Goal: Transaction & Acquisition: Book appointment/travel/reservation

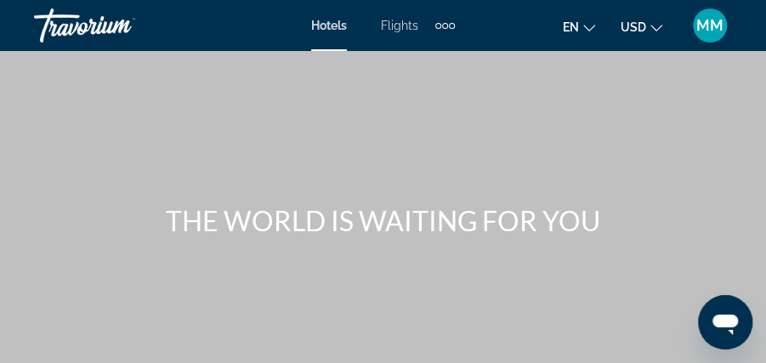
click at [587, 28] on icon "Change language" at bounding box center [589, 28] width 12 height 7
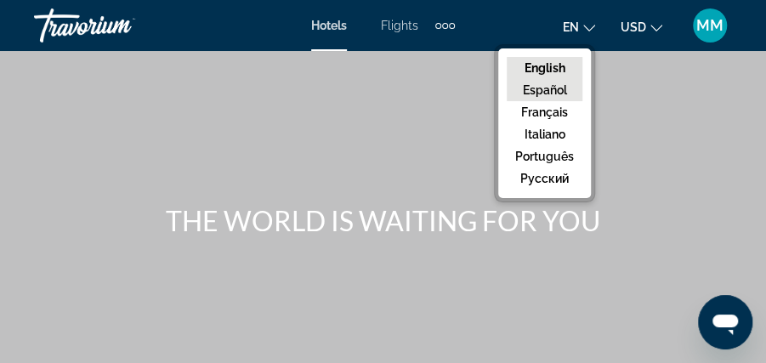
click at [560, 88] on button "Español" at bounding box center [545, 90] width 76 height 22
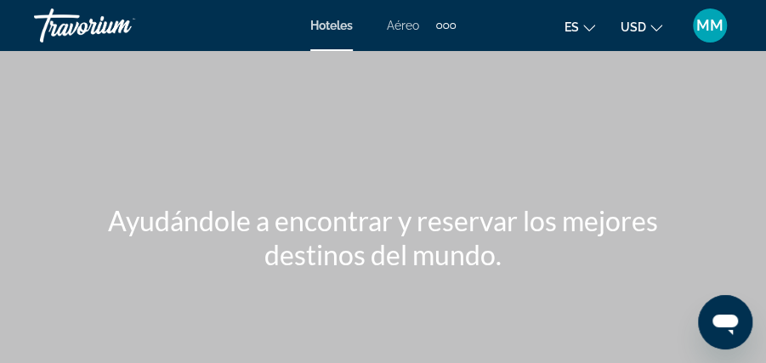
click at [395, 28] on span "Aéreo" at bounding box center [403, 26] width 32 height 14
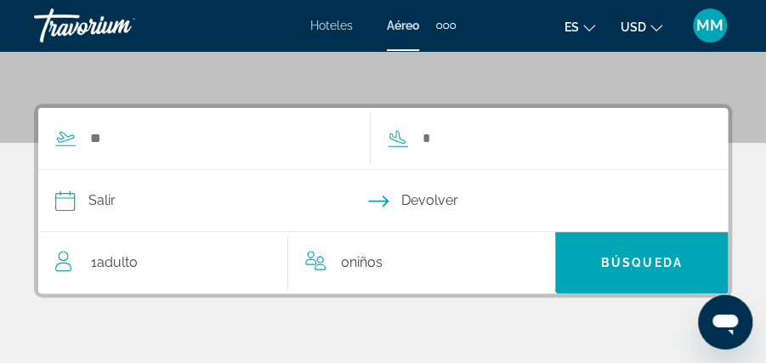
scroll to position [284, 0]
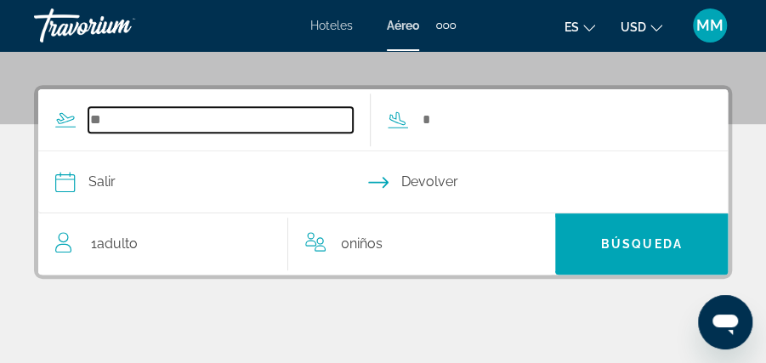
click at [116, 119] on input "Search widget" at bounding box center [220, 120] width 264 height 26
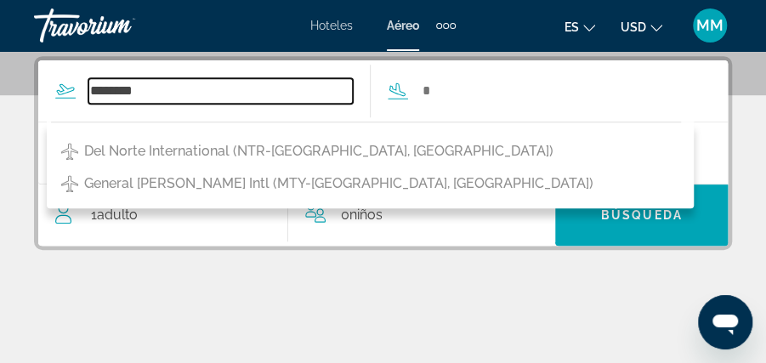
click at [168, 90] on input "********" at bounding box center [220, 91] width 264 height 26
type input "*"
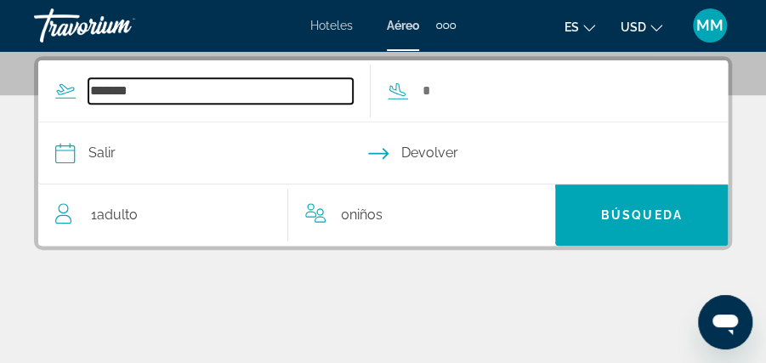
click at [172, 88] on input "*******" at bounding box center [220, 91] width 264 height 26
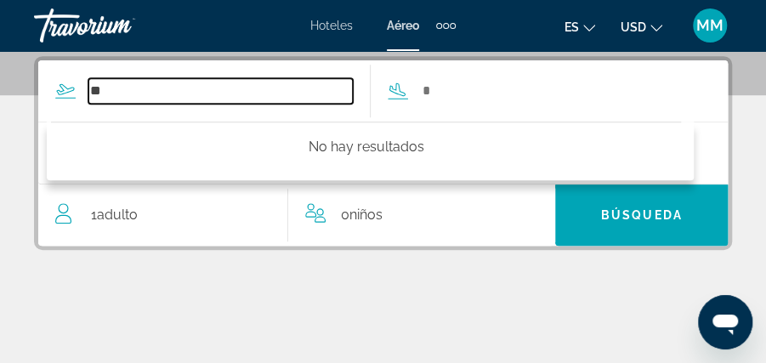
type input "*"
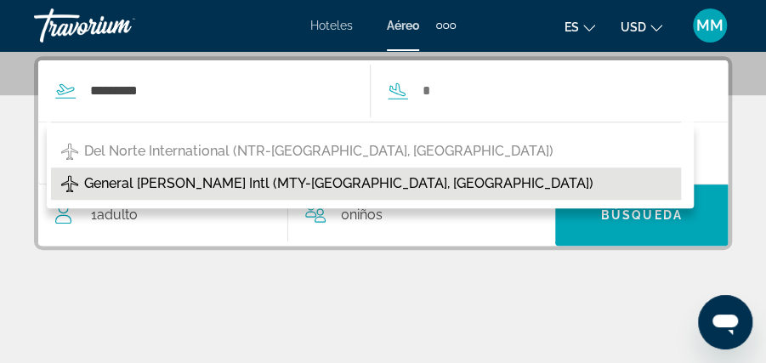
click at [182, 185] on span "General [PERSON_NAME] Intl (MTY-[GEOGRAPHIC_DATA], [GEOGRAPHIC_DATA])" at bounding box center [338, 184] width 509 height 24
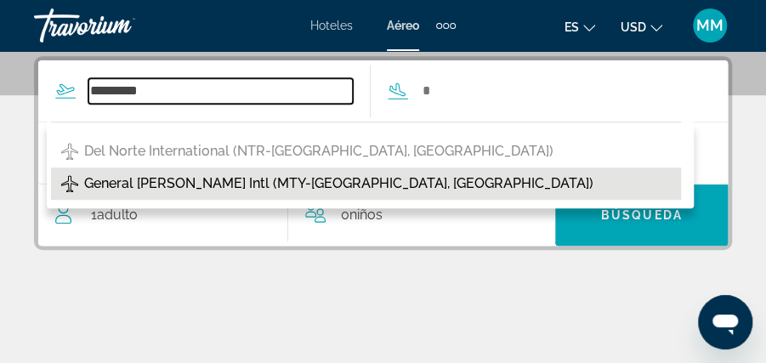
type input "**********"
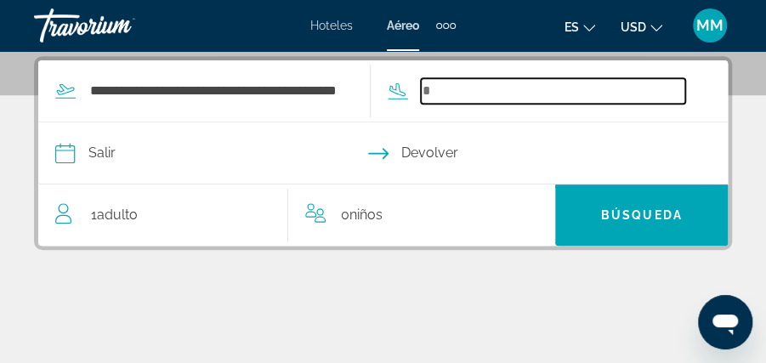
click at [467, 95] on input "Search widget" at bounding box center [553, 91] width 264 height 26
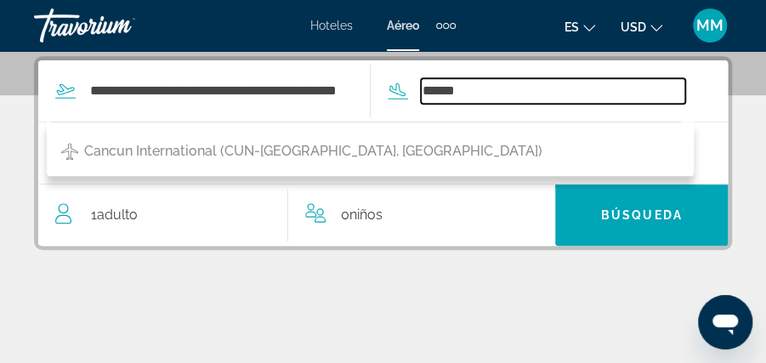
type input "******"
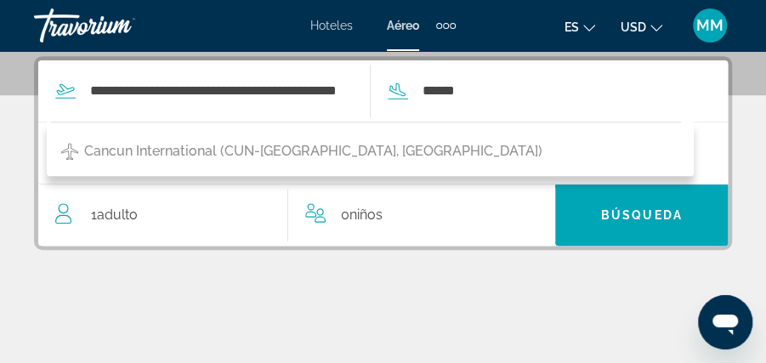
click at [104, 216] on span "Adulto" at bounding box center [117, 215] width 41 height 16
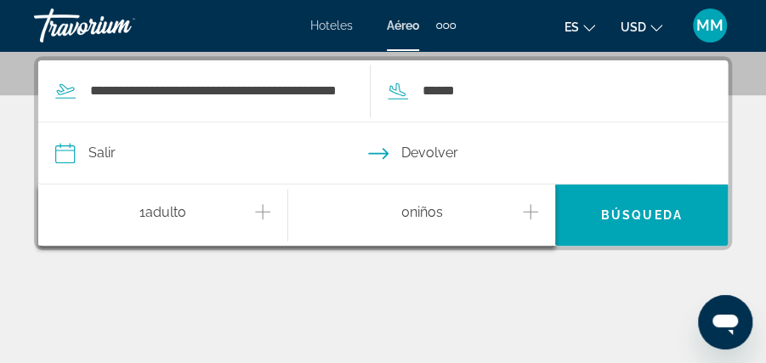
click at [256, 209] on icon "Increment adults" at bounding box center [262, 212] width 15 height 20
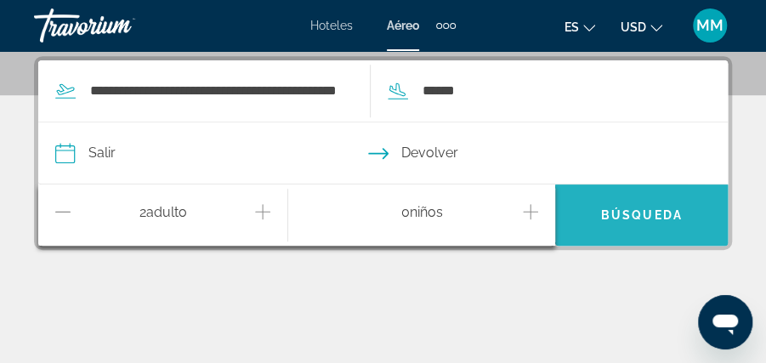
click at [631, 212] on span "Búsqueda" at bounding box center [642, 215] width 82 height 14
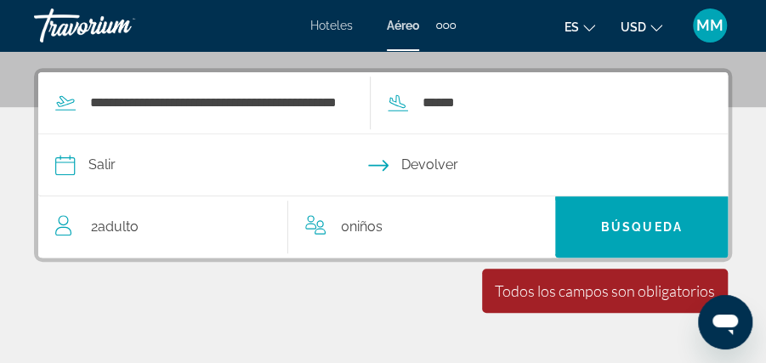
scroll to position [304, 0]
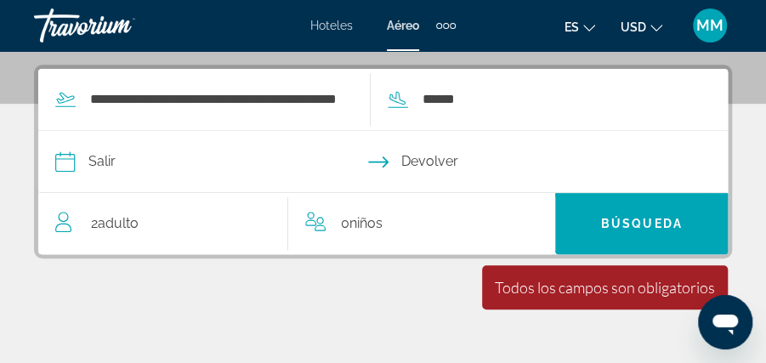
click at [98, 163] on input "Depart date" at bounding box center [218, 164] width 335 height 66
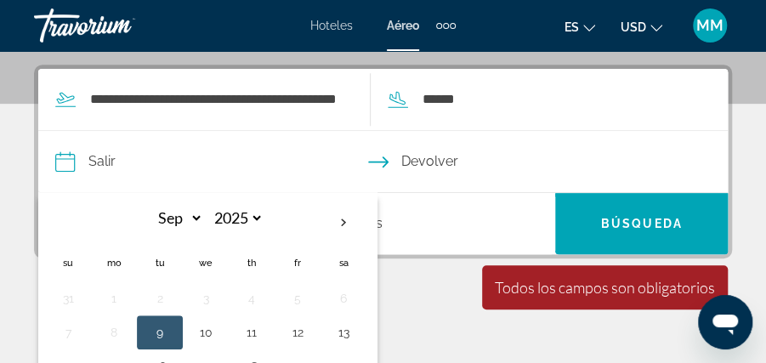
scroll to position [313, 0]
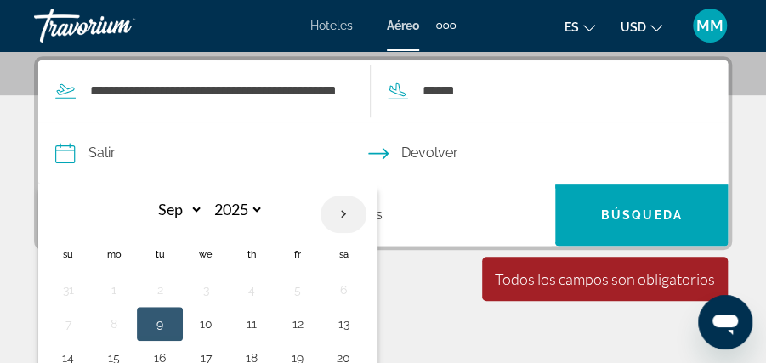
click at [338, 207] on th "Next month" at bounding box center [344, 214] width 46 height 37
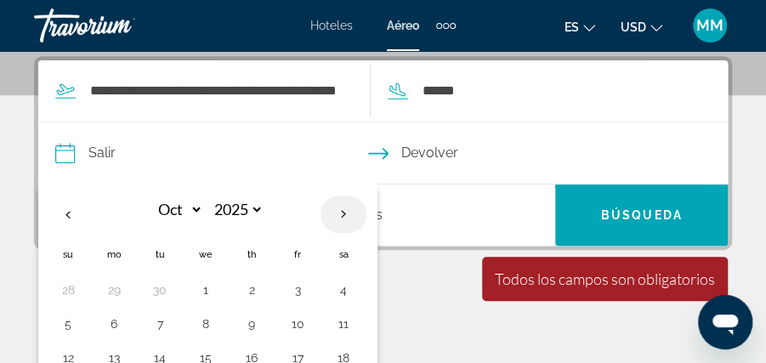
click at [338, 207] on th "Next month" at bounding box center [344, 214] width 46 height 37
select select "*"
select select "****"
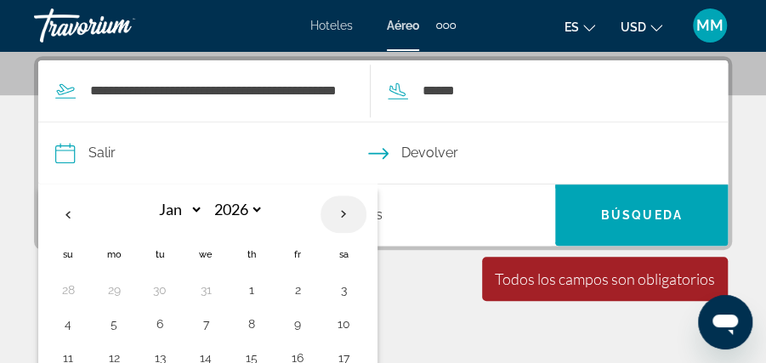
click at [338, 207] on th "Next month" at bounding box center [344, 214] width 46 height 37
click at [62, 212] on th "Previous month" at bounding box center [68, 214] width 46 height 37
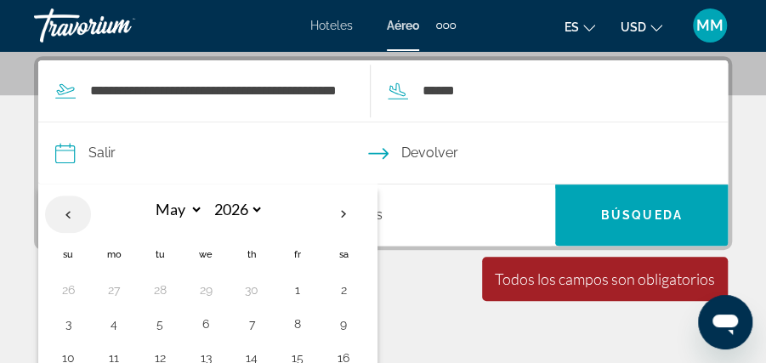
select select "*"
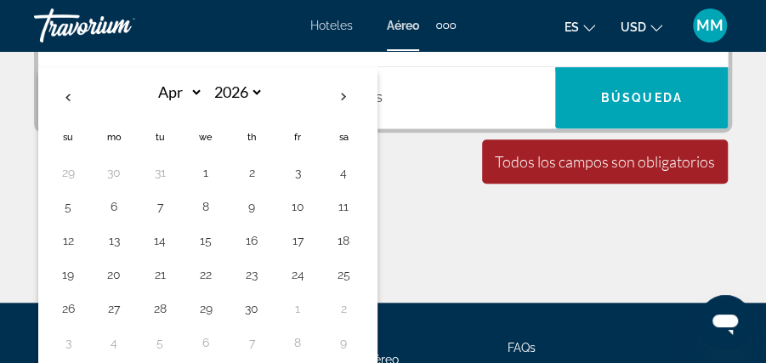
scroll to position [433, 0]
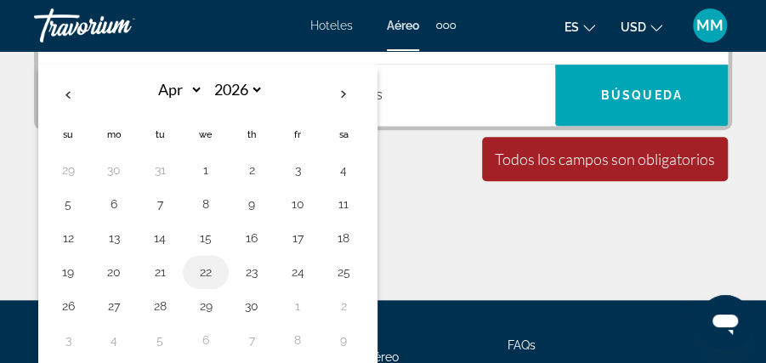
click at [200, 267] on button "22" at bounding box center [205, 272] width 27 height 24
type input "**********"
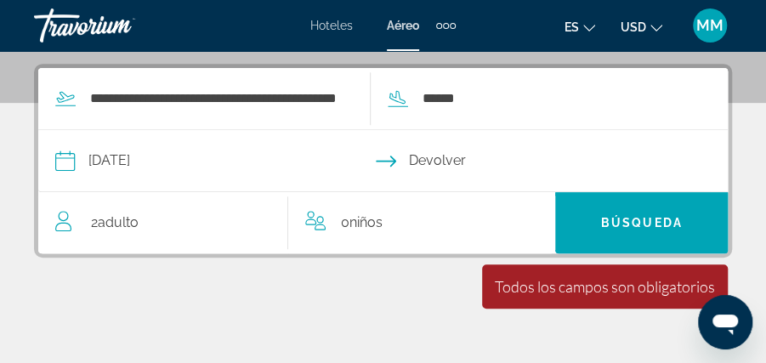
scroll to position [301, 0]
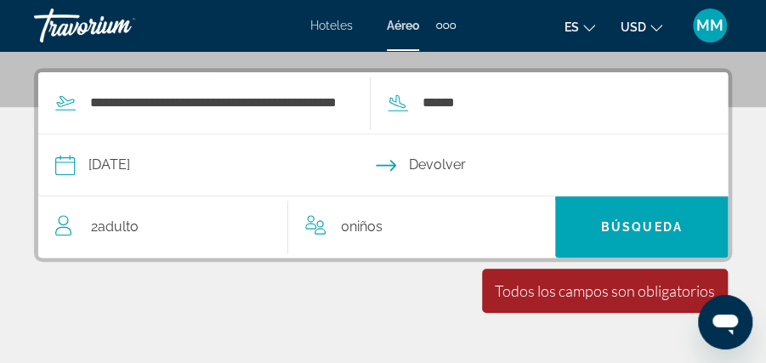
click at [457, 161] on input "Return date" at bounding box center [550, 167] width 335 height 66
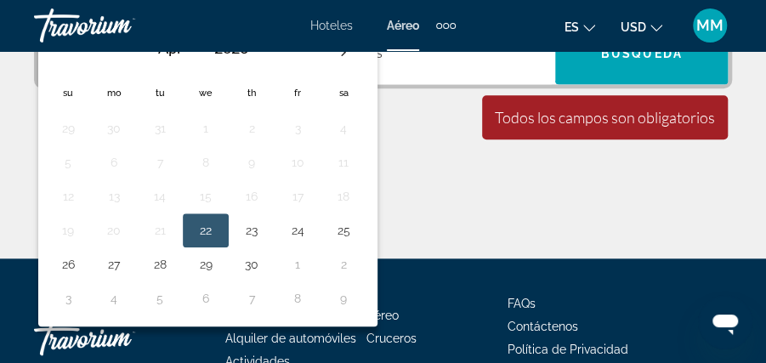
scroll to position [485, 0]
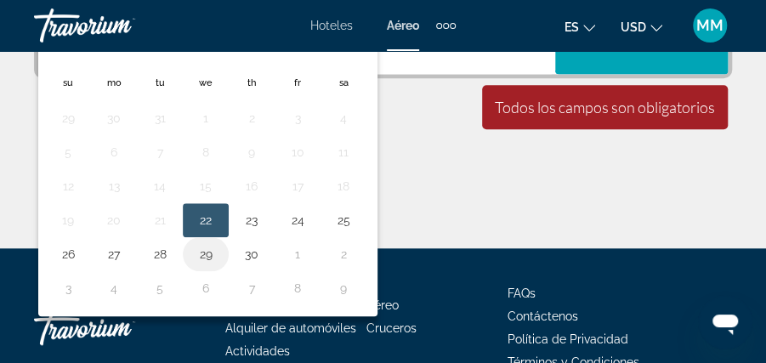
click at [200, 252] on button "29" at bounding box center [205, 254] width 27 height 24
type input "**********"
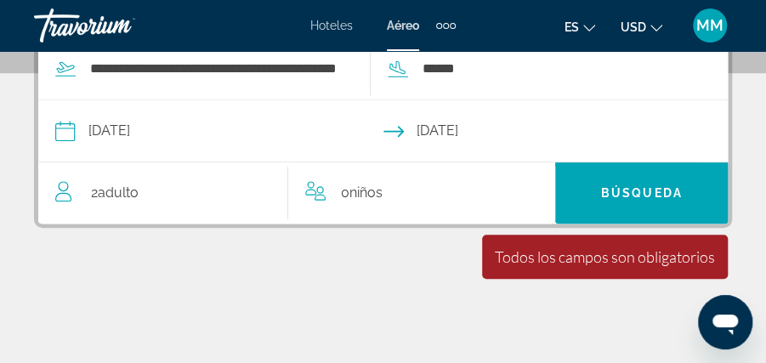
scroll to position [339, 0]
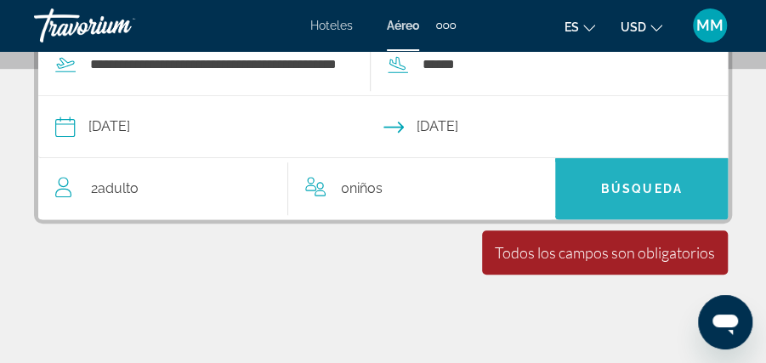
click at [626, 188] on span "Búsqueda" at bounding box center [642, 189] width 82 height 14
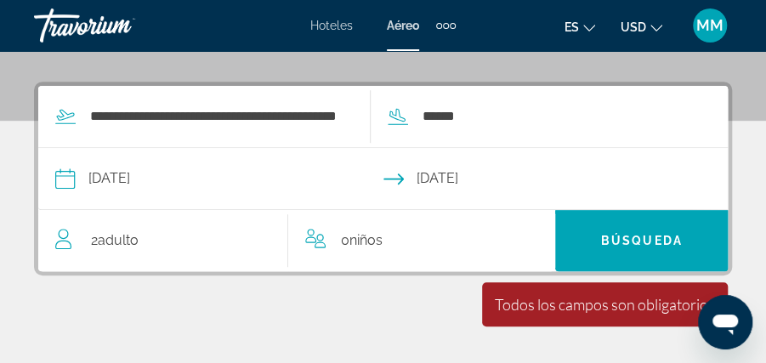
scroll to position [275, 0]
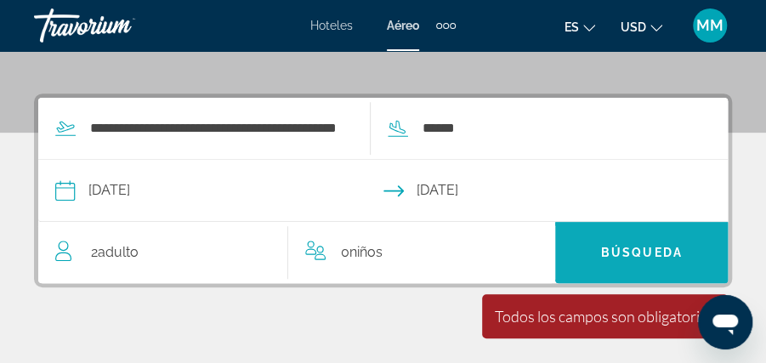
click at [610, 241] on span "Search widget" at bounding box center [641, 252] width 173 height 41
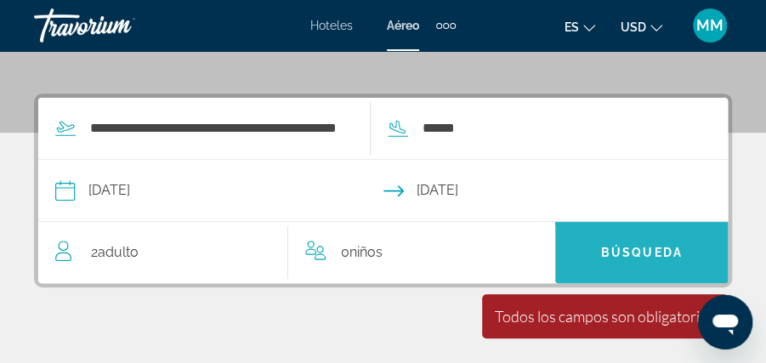
click at [621, 243] on span "Search widget" at bounding box center [641, 252] width 173 height 41
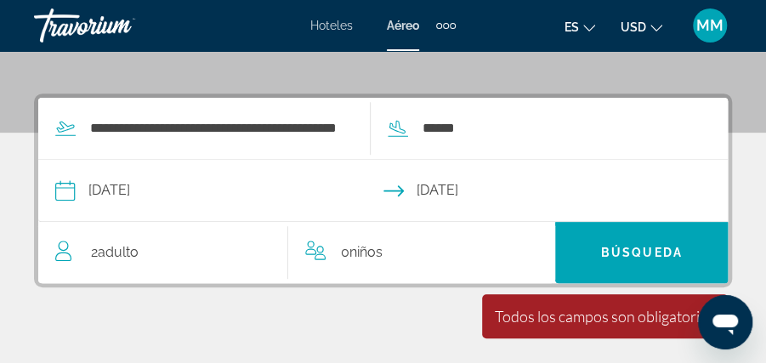
click at [514, 262] on div "0 Niño Niños" at bounding box center [421, 253] width 233 height 24
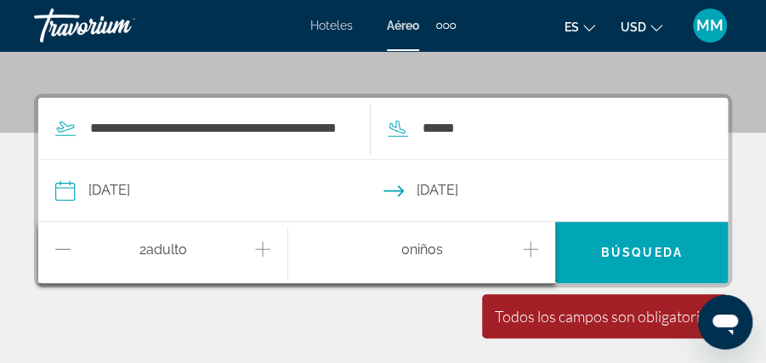
scroll to position [313, 0]
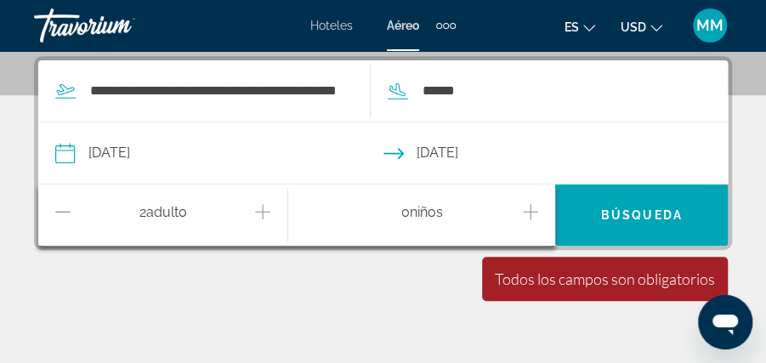
click at [524, 211] on icon "Increment children" at bounding box center [530, 212] width 15 height 20
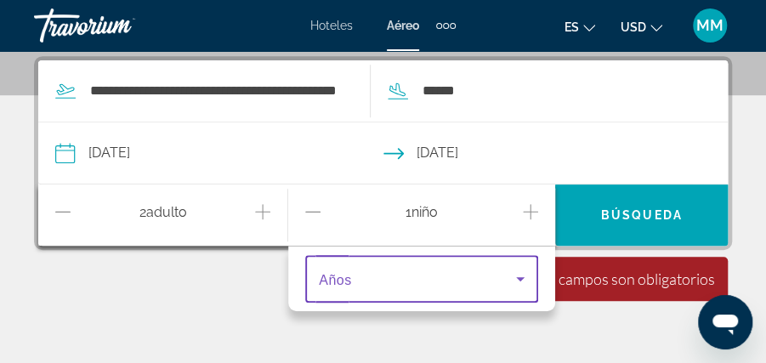
click at [517, 275] on icon "Travelers: 2 adults, 1 child" at bounding box center [520, 279] width 20 height 20
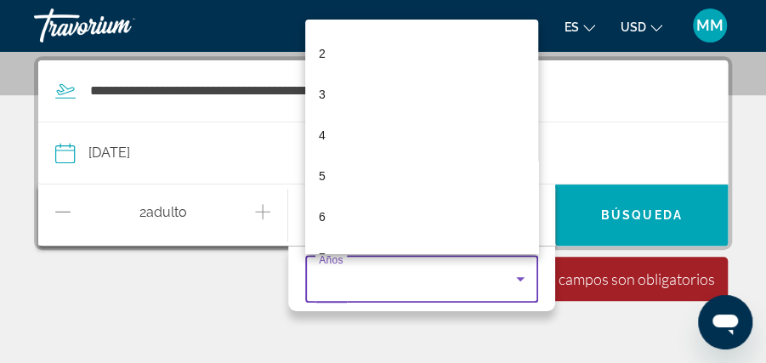
scroll to position [0, 0]
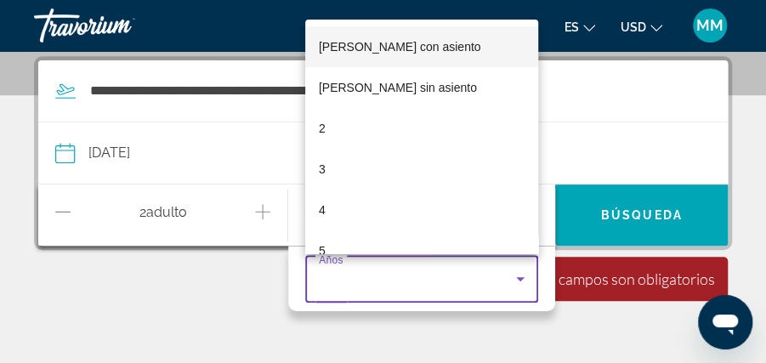
click at [236, 295] on div at bounding box center [383, 181] width 766 height 363
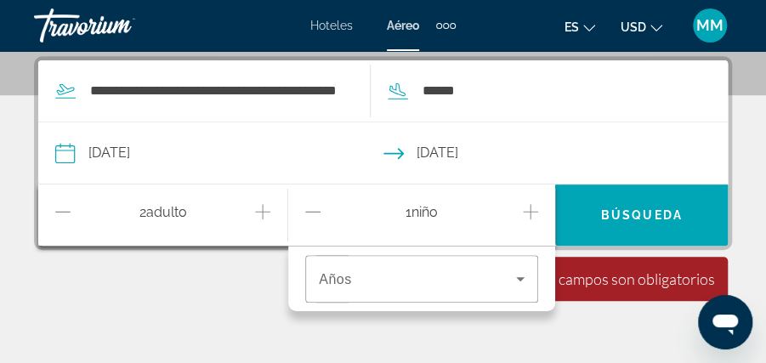
click at [315, 210] on icon "Decrement children" at bounding box center [312, 212] width 15 height 20
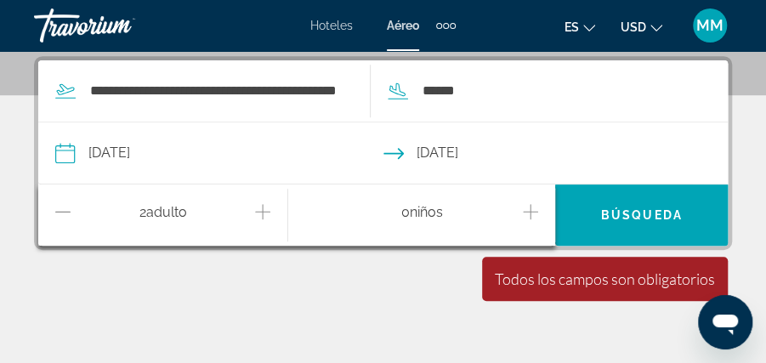
click at [384, 272] on div "**********" at bounding box center [383, 238] width 766 height 364
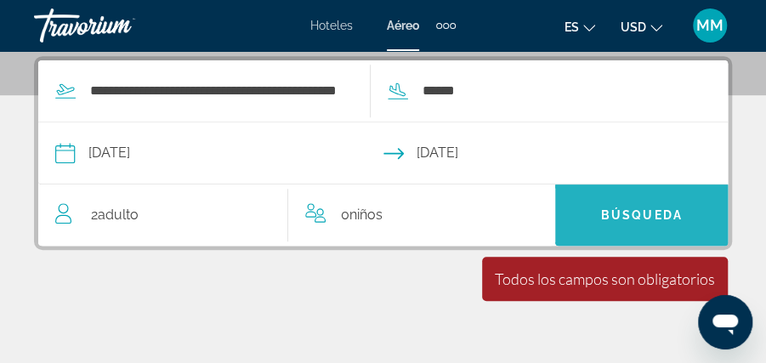
click at [607, 209] on span "Búsqueda" at bounding box center [642, 215] width 82 height 14
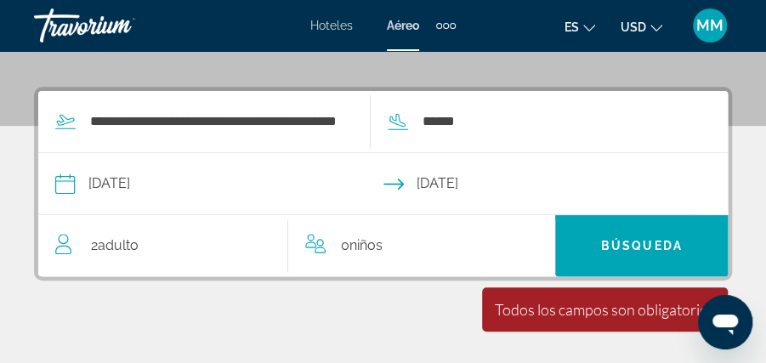
scroll to position [284, 0]
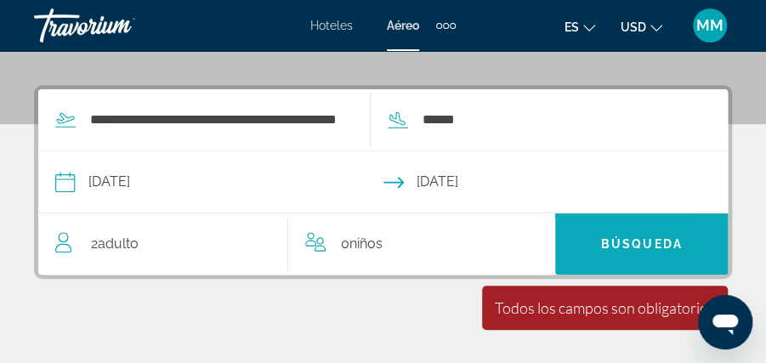
click at [609, 244] on span "Búsqueda" at bounding box center [642, 244] width 82 height 14
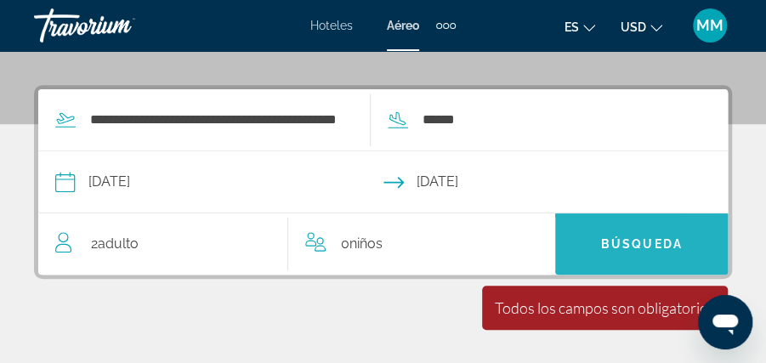
click at [609, 244] on span "Búsqueda" at bounding box center [642, 244] width 82 height 14
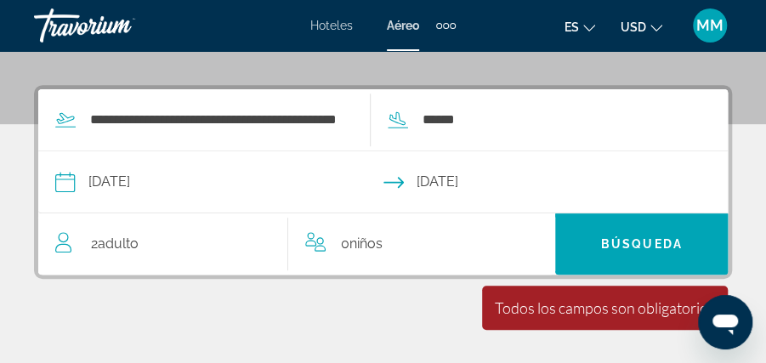
click at [525, 315] on div "Todos los campos son obligatorios" at bounding box center [605, 307] width 220 height 19
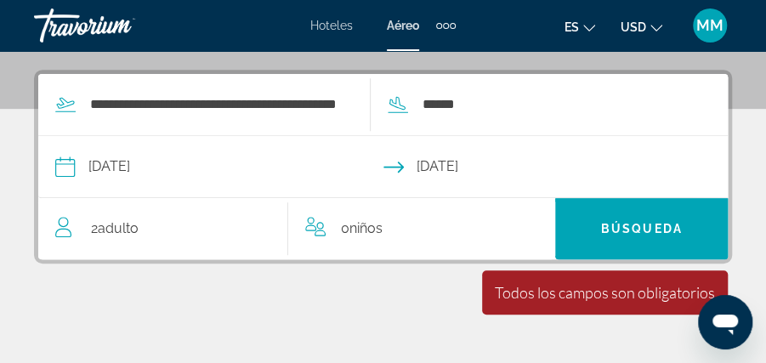
scroll to position [287, 0]
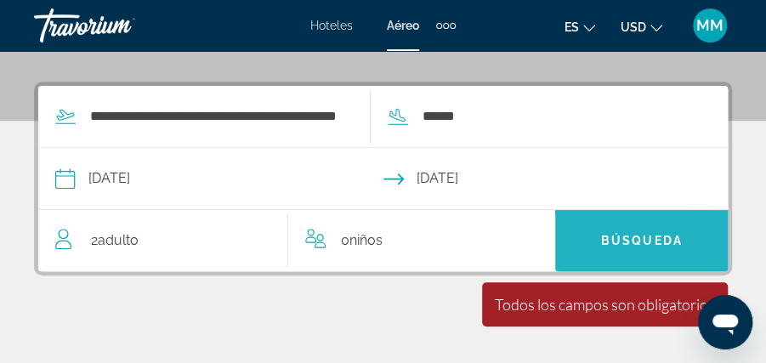
click at [622, 235] on span "Búsqueda" at bounding box center [642, 241] width 82 height 14
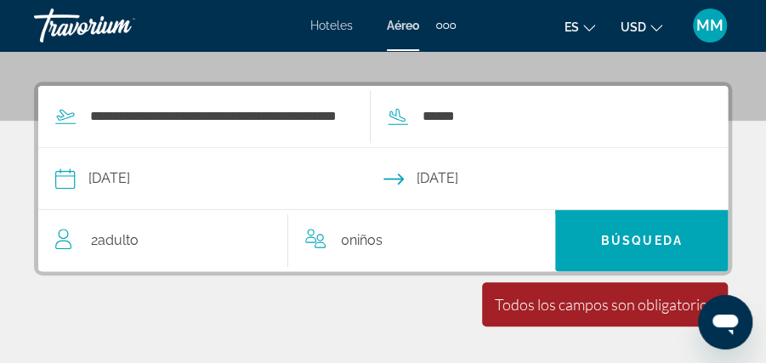
click at [588, 30] on icon "Change language" at bounding box center [589, 28] width 12 height 7
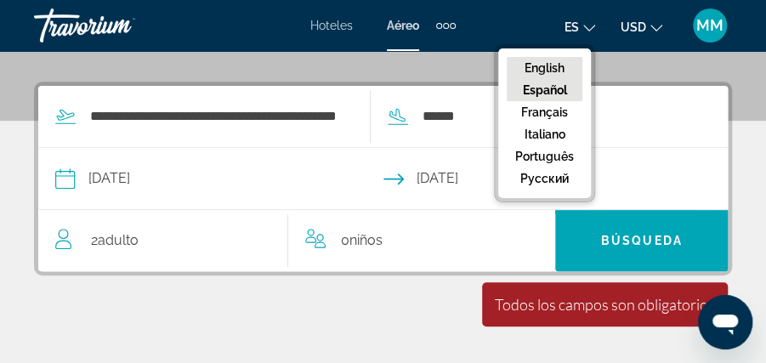
click at [553, 63] on button "English" at bounding box center [545, 68] width 76 height 22
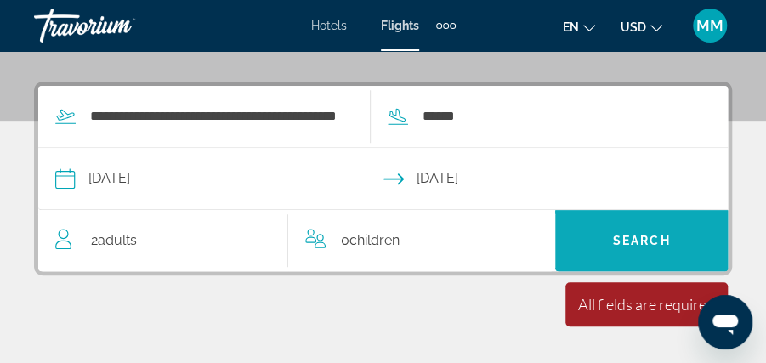
click at [630, 240] on span "Search" at bounding box center [642, 241] width 58 height 14
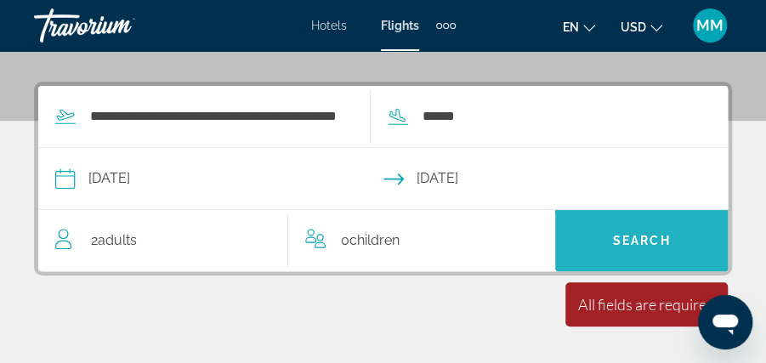
click at [630, 240] on span "Search" at bounding box center [642, 241] width 58 height 14
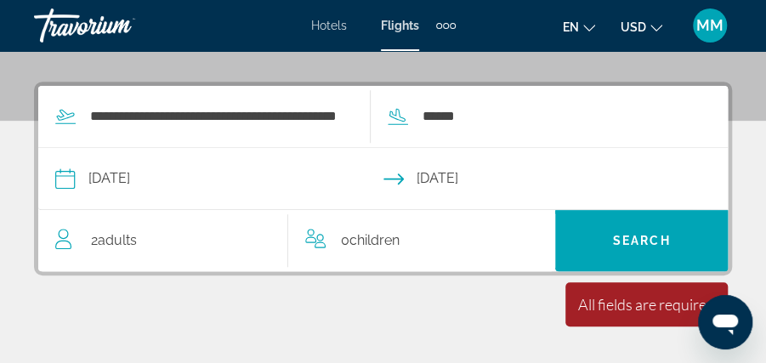
click at [704, 36] on div "MM" at bounding box center [710, 26] width 34 height 34
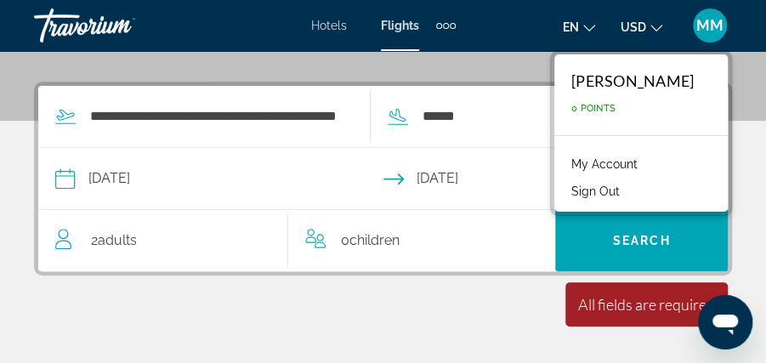
click at [563, 163] on link "My Account" at bounding box center [604, 164] width 83 height 22
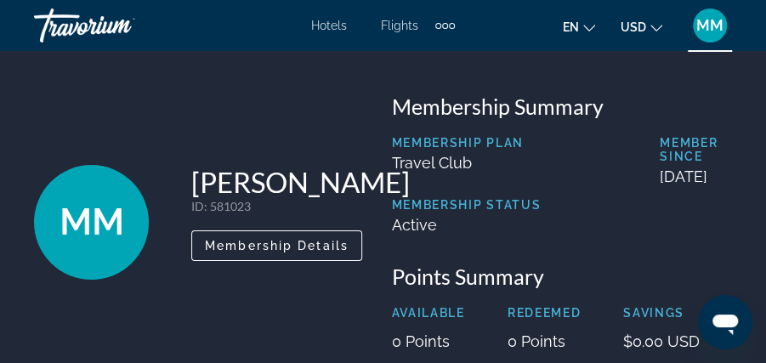
click at [327, 26] on span "Hotels" at bounding box center [329, 26] width 36 height 14
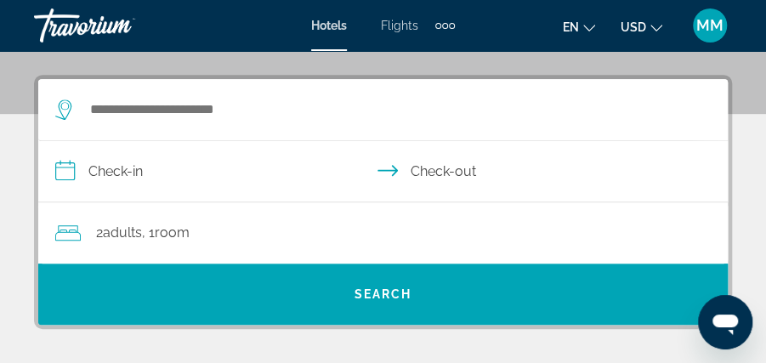
scroll to position [297, 0]
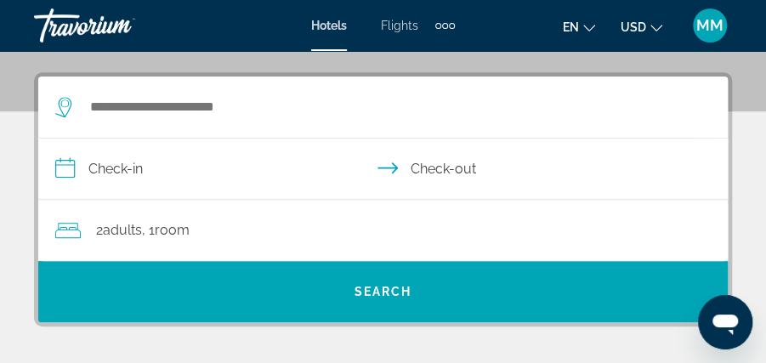
click at [588, 29] on icon "Change language" at bounding box center [589, 28] width 12 height 7
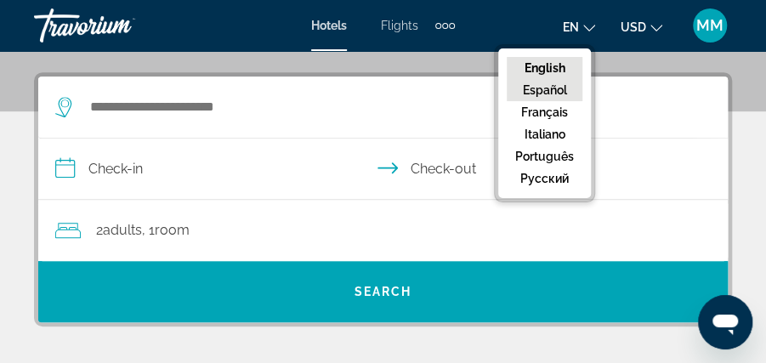
click at [544, 85] on button "Español" at bounding box center [545, 90] width 76 height 22
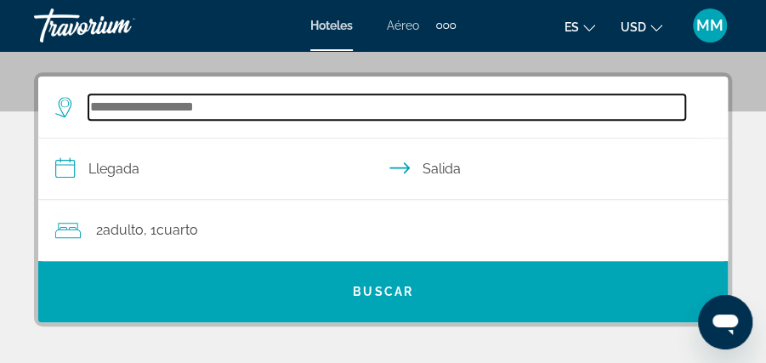
click at [171, 111] on input "Search widget" at bounding box center [386, 107] width 597 height 26
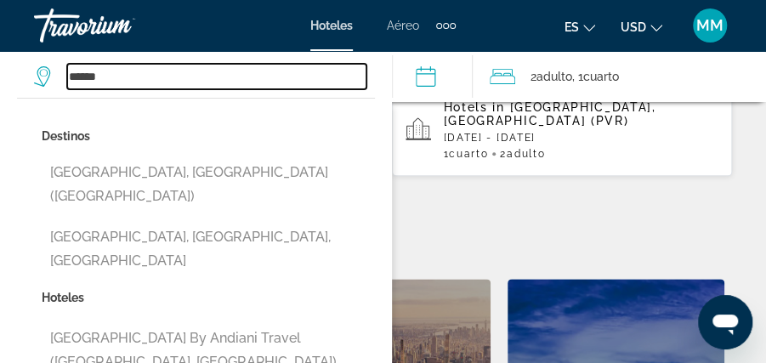
scroll to position [677, 0]
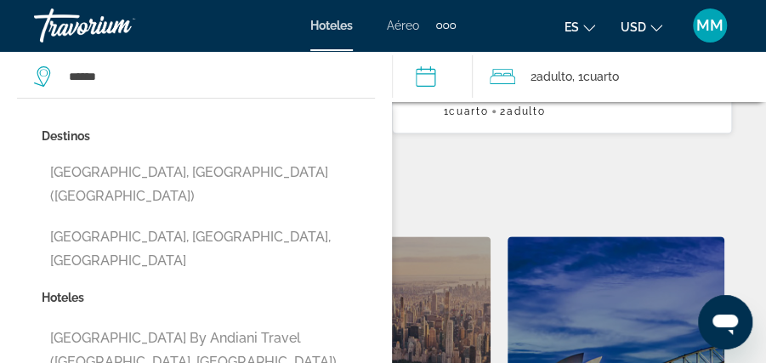
click at [667, 78] on div "2 Adulto Adulto , 1 Cuarto habitaciones" at bounding box center [628, 77] width 276 height 24
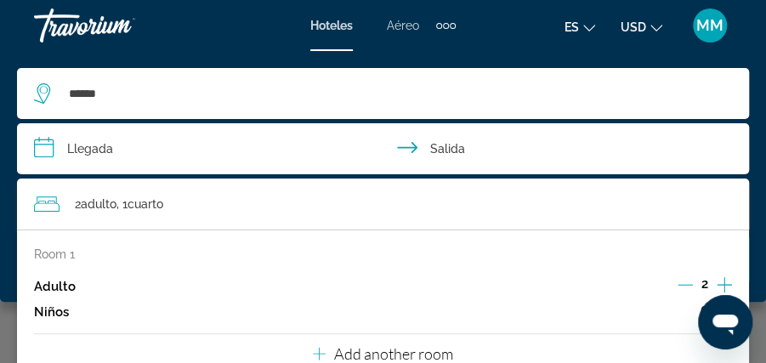
scroll to position [636, 0]
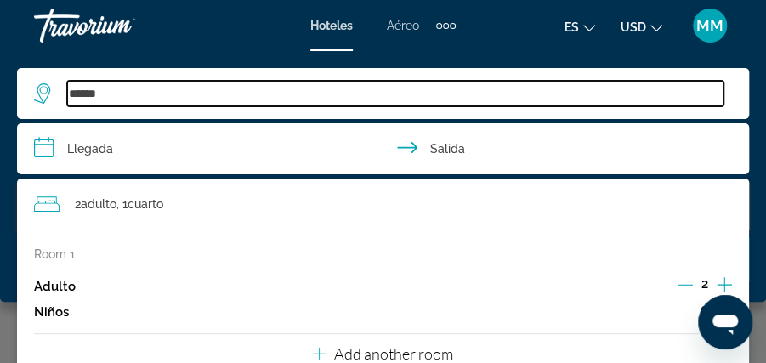
click at [126, 96] on input "******" at bounding box center [395, 94] width 656 height 26
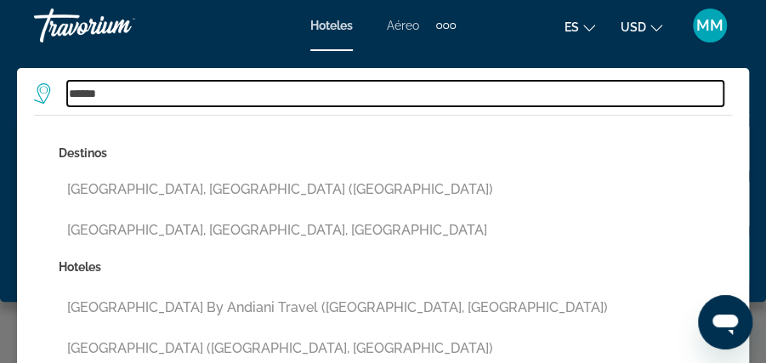
scroll to position [789, 0]
click at [128, 98] on input "******" at bounding box center [395, 94] width 656 height 26
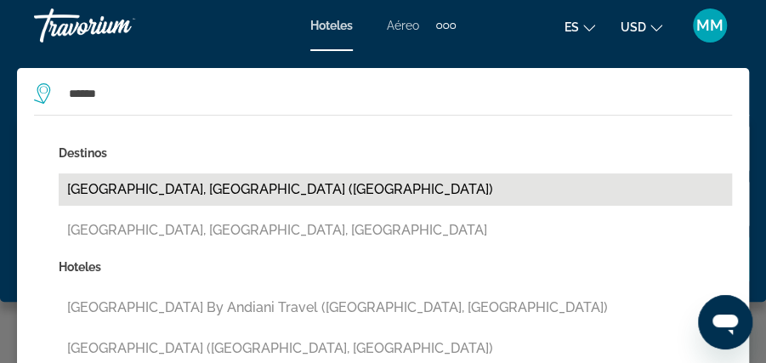
click at [99, 191] on button "[GEOGRAPHIC_DATA], [GEOGRAPHIC_DATA] ([GEOGRAPHIC_DATA])" at bounding box center [395, 189] width 673 height 32
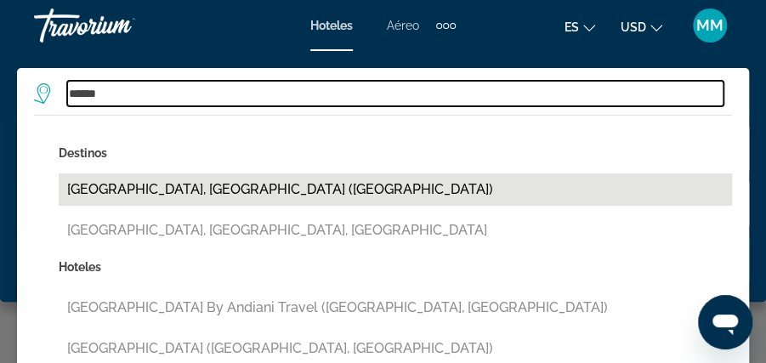
type input "**********"
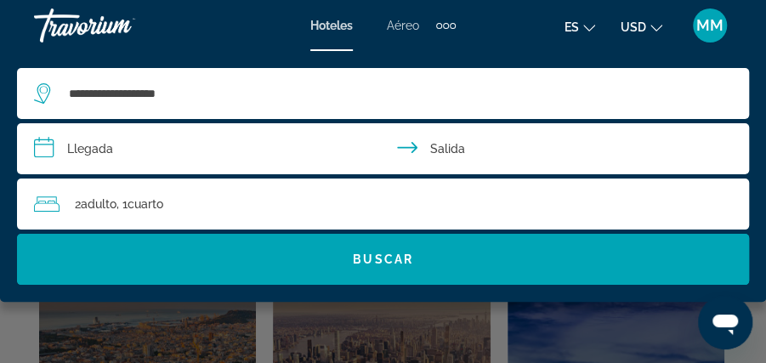
click at [50, 146] on input "**********" at bounding box center [386, 151] width 739 height 56
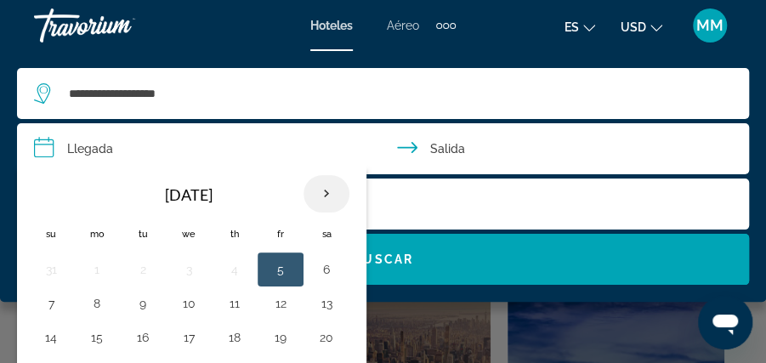
click at [322, 194] on th "Next month" at bounding box center [327, 193] width 46 height 37
click at [321, 194] on th "Next month" at bounding box center [327, 193] width 46 height 37
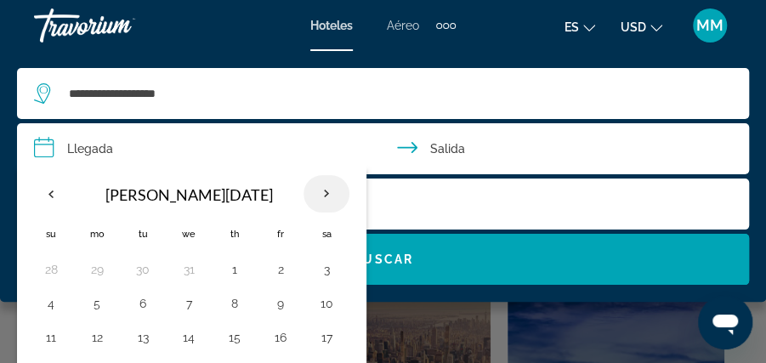
click at [321, 194] on th "Next month" at bounding box center [327, 193] width 46 height 37
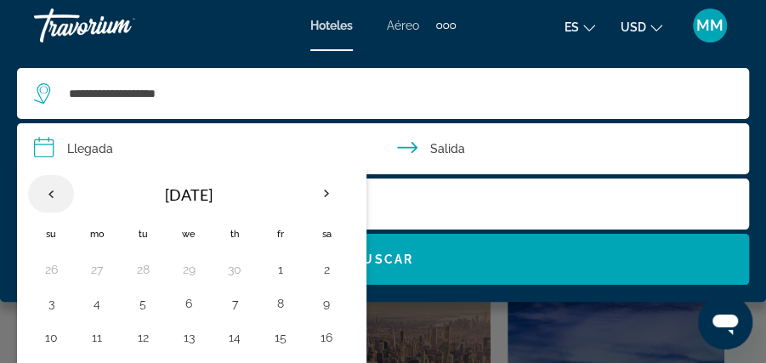
click at [51, 189] on th "Previous month" at bounding box center [51, 193] width 46 height 37
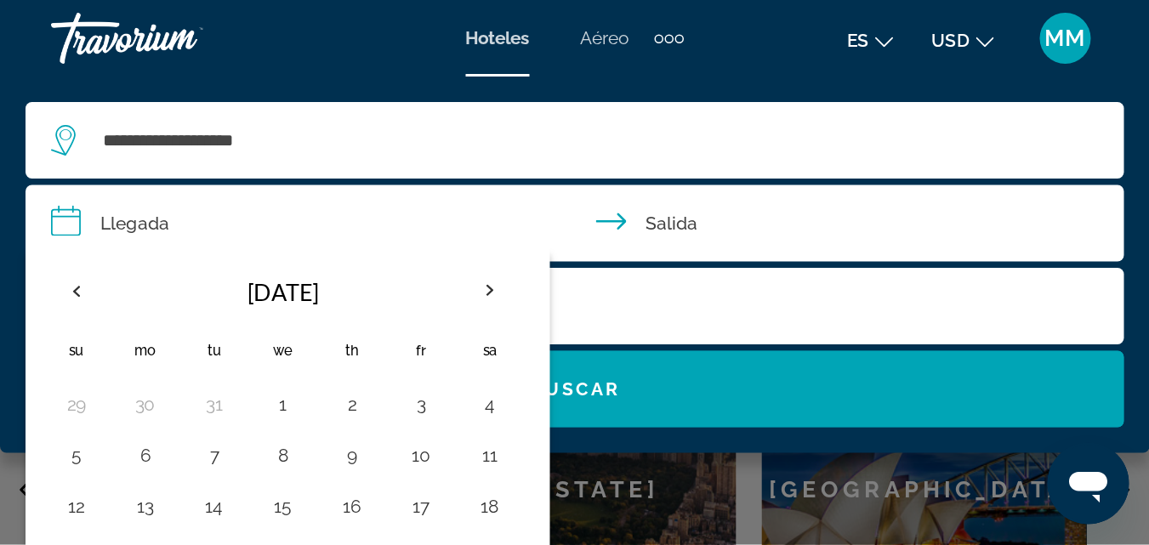
scroll to position [738, 0]
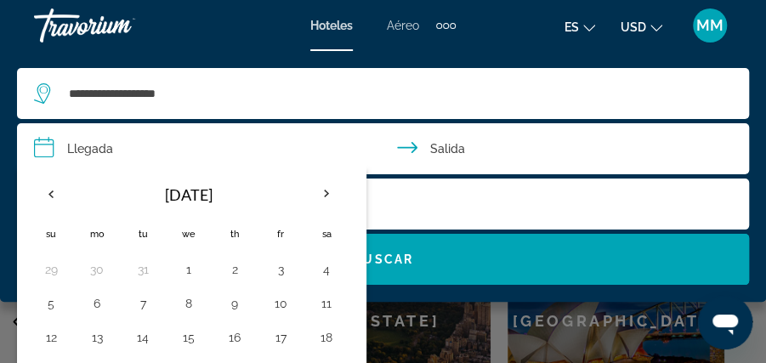
drag, startPoint x: 244, startPoint y: 172, endPoint x: 241, endPoint y: 143, distance: 29.0
click at [241, 143] on button "**********" at bounding box center [383, 148] width 732 height 51
drag, startPoint x: 344, startPoint y: 307, endPoint x: 348, endPoint y: 212, distance: 95.3
click at [348, 212] on div "[DATE] Su Mo Tu We Th Fr Sa 29 30 31 1 2 3 4 5 6 7 8 9 10 11 12 13 14 15 16 17 …" at bounding box center [192, 315] width 336 height 291
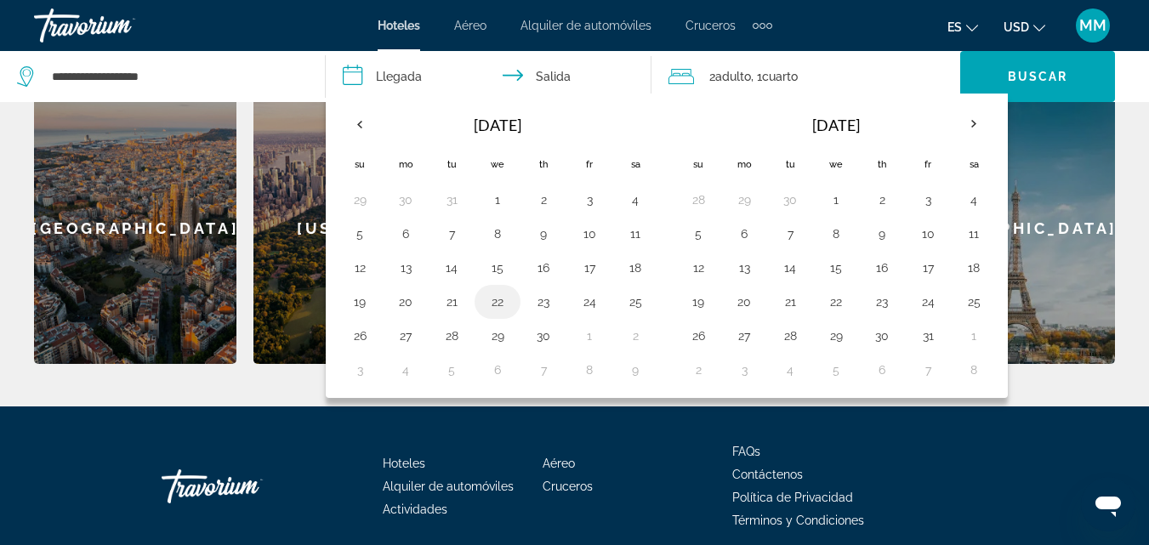
drag, startPoint x: 719, startPoint y: 2, endPoint x: 493, endPoint y: 302, distance: 375.8
click at [493, 302] on button "22" at bounding box center [497, 302] width 27 height 24
click at [542, 71] on input "**********" at bounding box center [492, 79] width 332 height 56
click at [508, 71] on input "**********" at bounding box center [492, 79] width 332 height 56
click at [375, 72] on input "**********" at bounding box center [492, 79] width 332 height 56
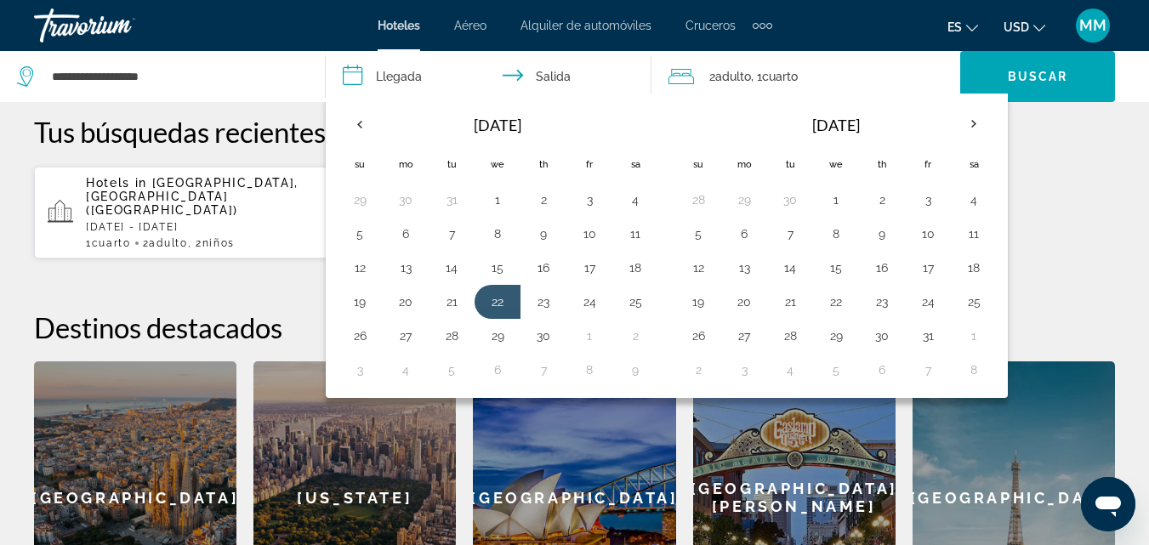
scroll to position [466, 0]
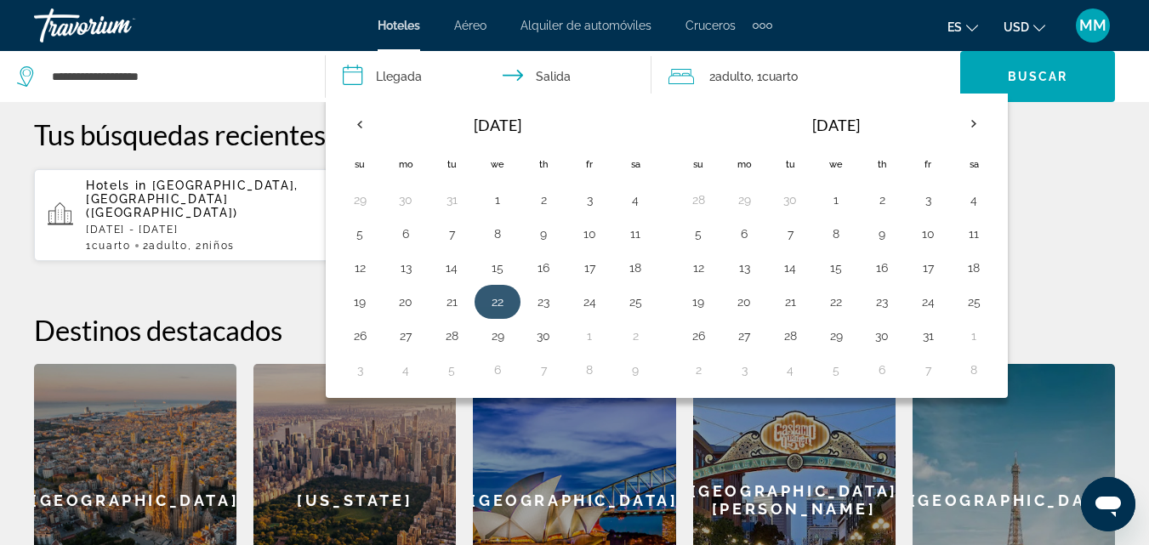
click at [497, 298] on button "22" at bounding box center [497, 302] width 27 height 24
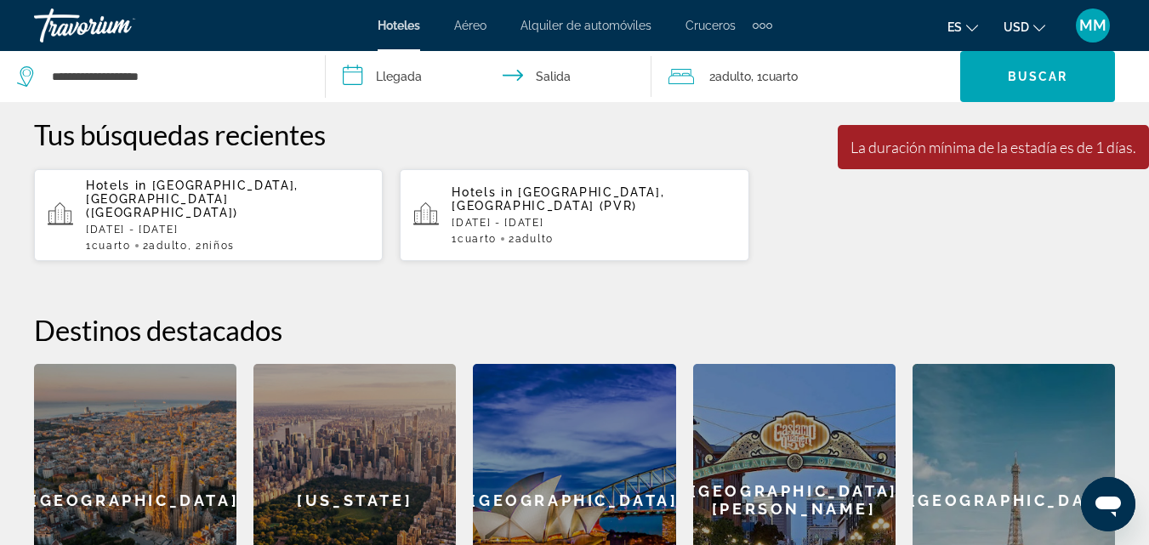
click at [542, 72] on input "**********" at bounding box center [492, 79] width 332 height 56
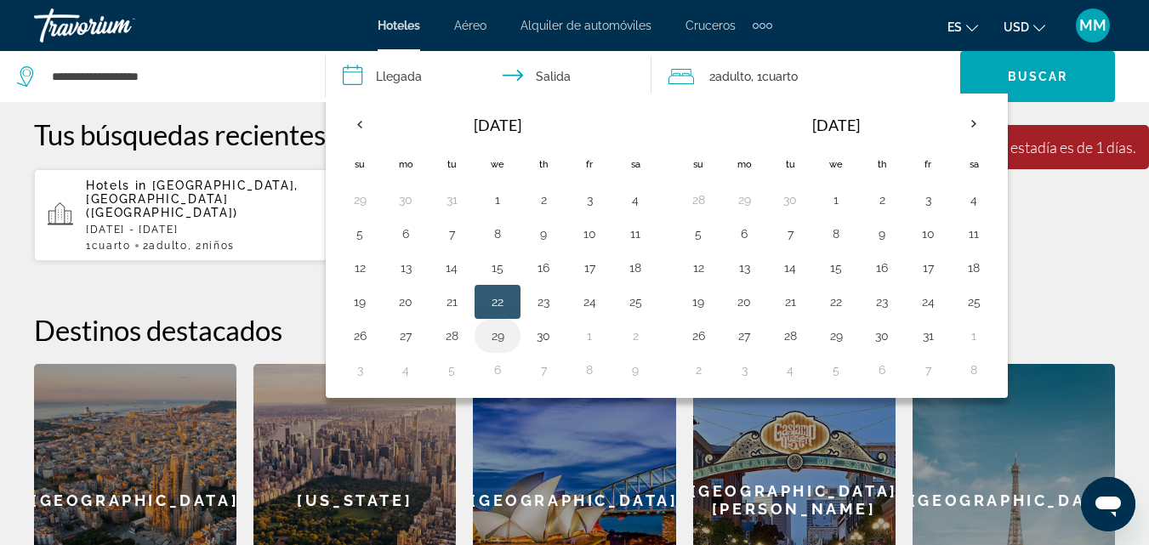
click at [498, 333] on button "29" at bounding box center [497, 336] width 27 height 24
click at [493, 301] on button "22" at bounding box center [497, 302] width 27 height 24
type input "**********"
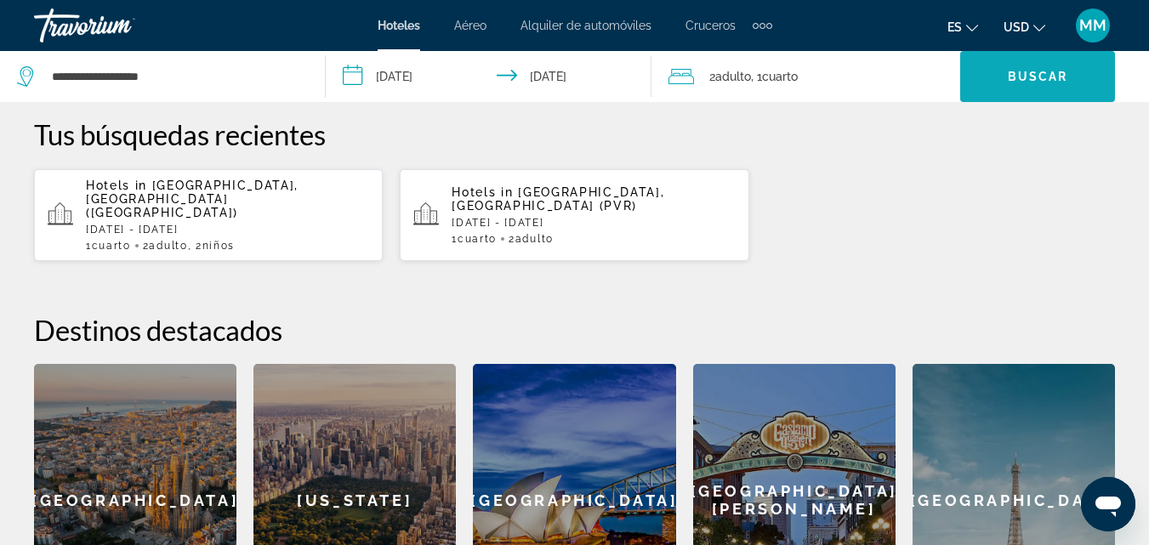
click at [774, 78] on span "Buscar" at bounding box center [1038, 77] width 60 height 14
